Goal: Subscribe to service/newsletter

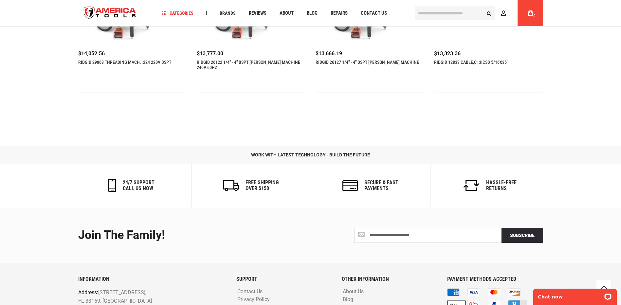
scroll to position [873, 0]
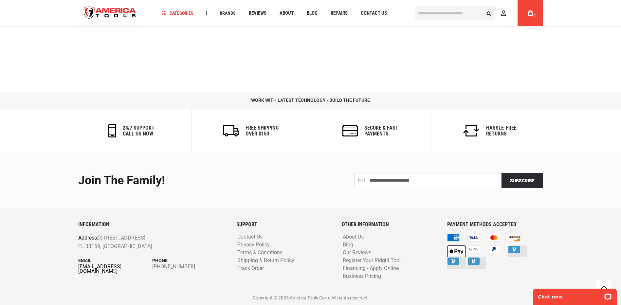
click at [102, 267] on link "[EMAIL_ADDRESS][DOMAIN_NAME]" at bounding box center [115, 268] width 74 height 9
click at [488, 226] on h6 "PAYMENT METHODS ACCEPTED" at bounding box center [495, 225] width 96 height 6
click at [421, 181] on input "Join the Family!" at bounding box center [427, 180] width 147 height 15
type input "**********"
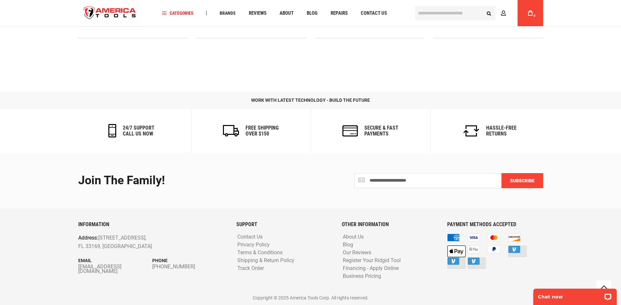
click at [511, 181] on span "Subscribe" at bounding box center [522, 180] width 25 height 5
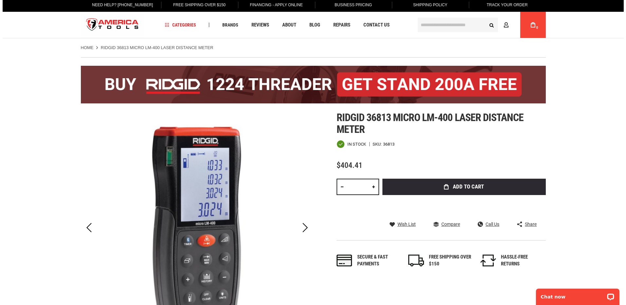
scroll to position [33, 0]
